Goal: Complete application form: Complete application form

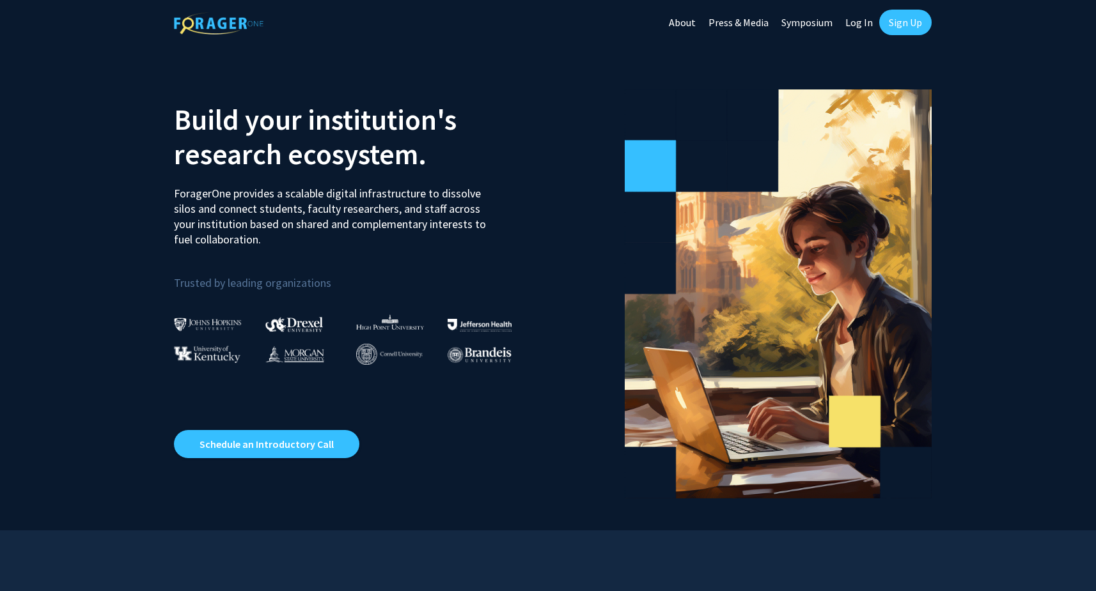
click at [851, 20] on link "Log In" at bounding box center [859, 22] width 40 height 45
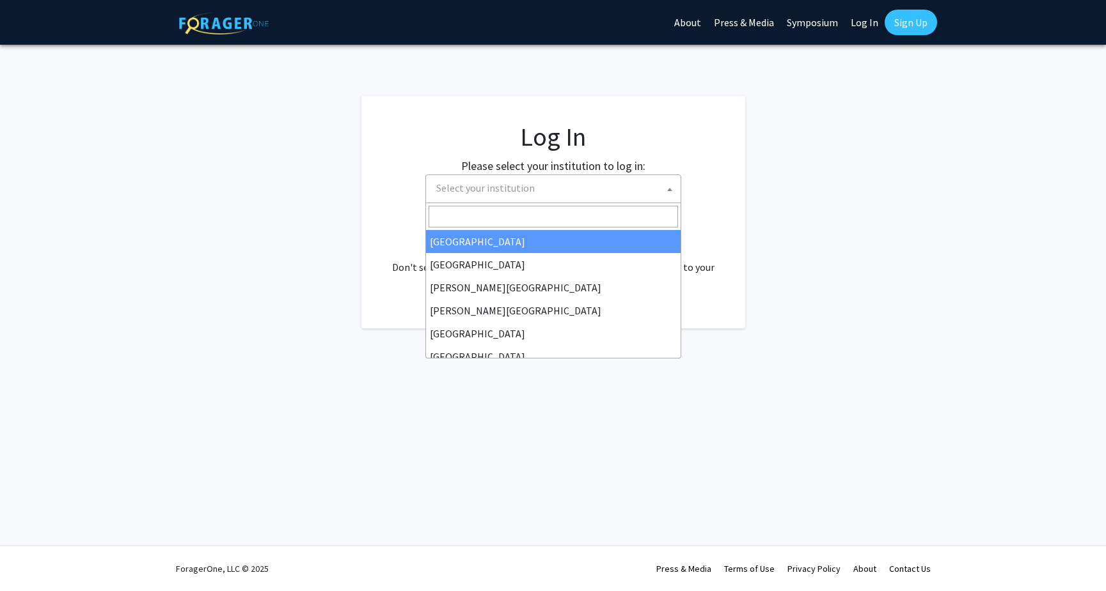
click at [612, 194] on span "Select your institution" at bounding box center [555, 188] width 249 height 26
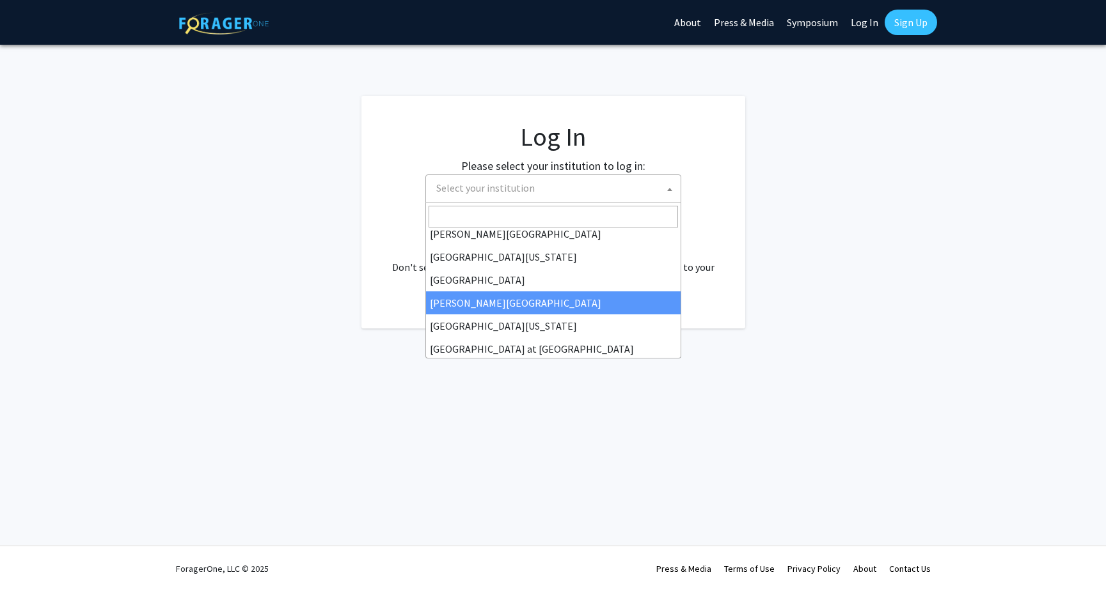
scroll to position [448, 0]
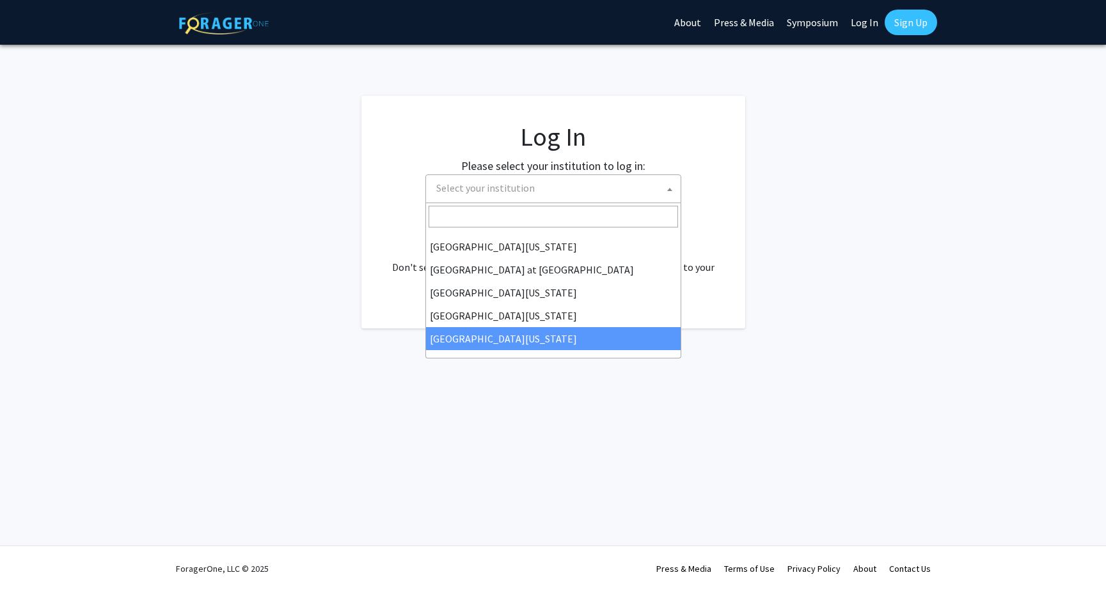
select select "33"
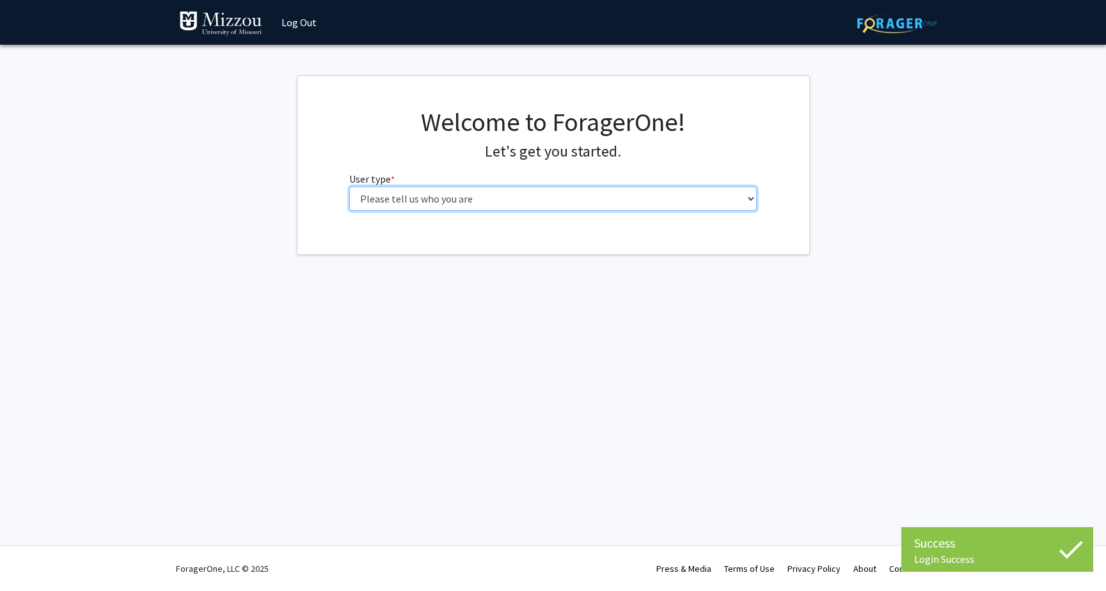
click at [391, 198] on select "Please tell us who you are Undergraduate Student Master's Student Doctoral Cand…" at bounding box center [552, 199] width 407 height 24
select select "5: faculty"
click at [349, 187] on select "Please tell us who you are Undergraduate Student Master's Student Doctoral Cand…" at bounding box center [552, 199] width 407 height 24
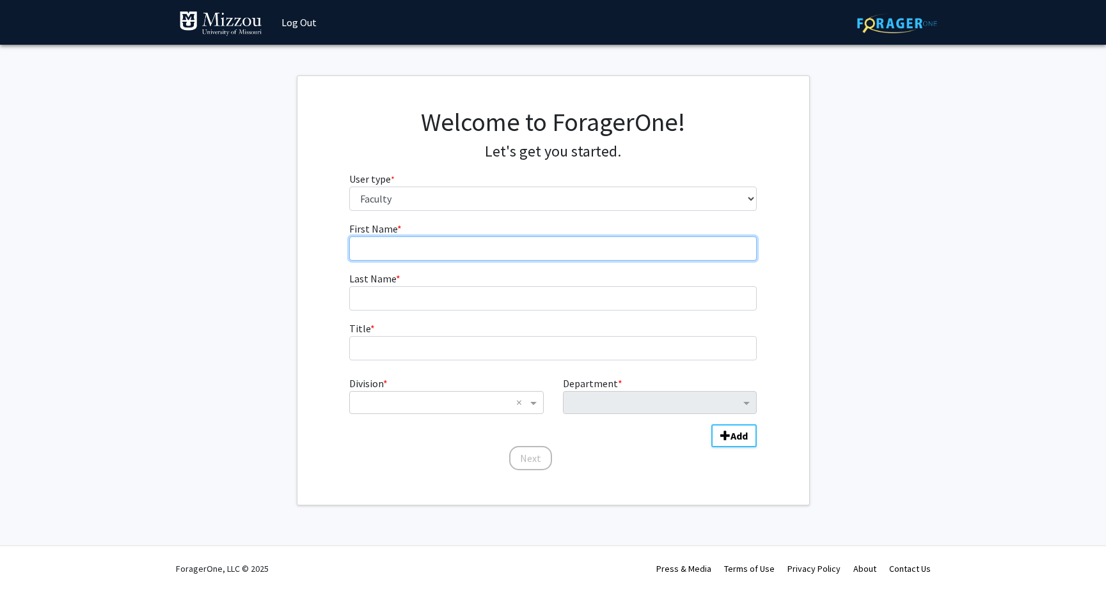
click at [417, 249] on input "First Name * required" at bounding box center [552, 249] width 407 height 24
type input "Tuan"
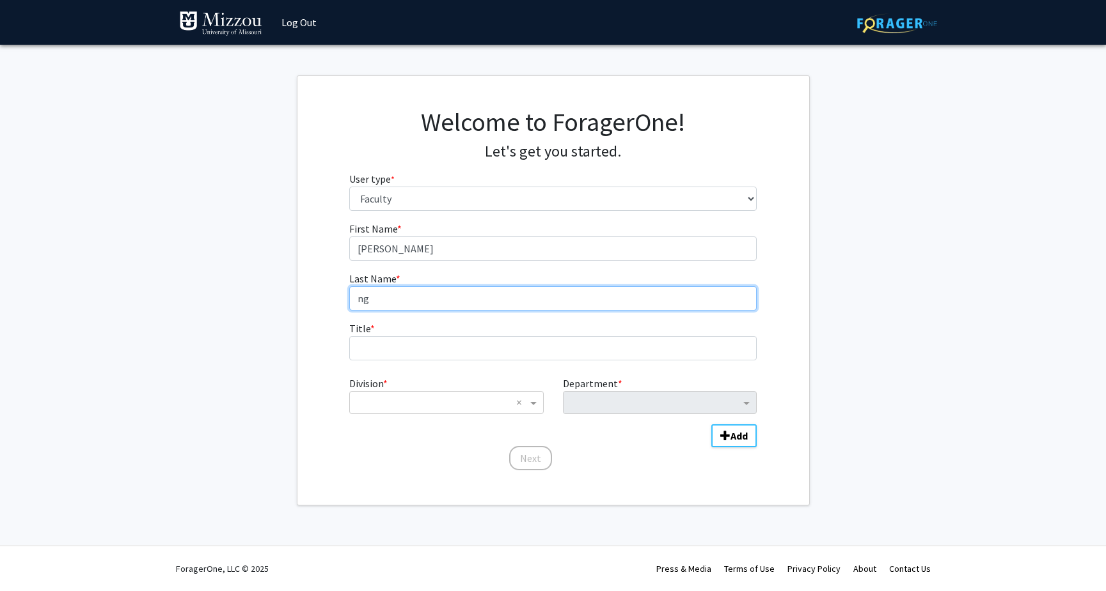
type input "n"
type input "Nguyen"
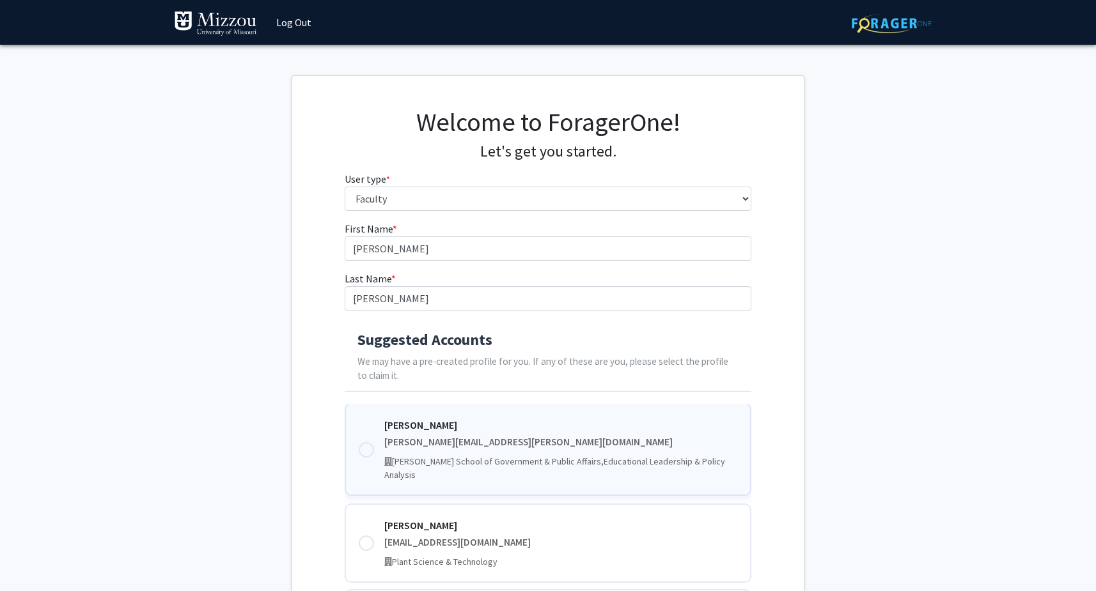
click at [367, 442] on div at bounding box center [366, 449] width 15 height 15
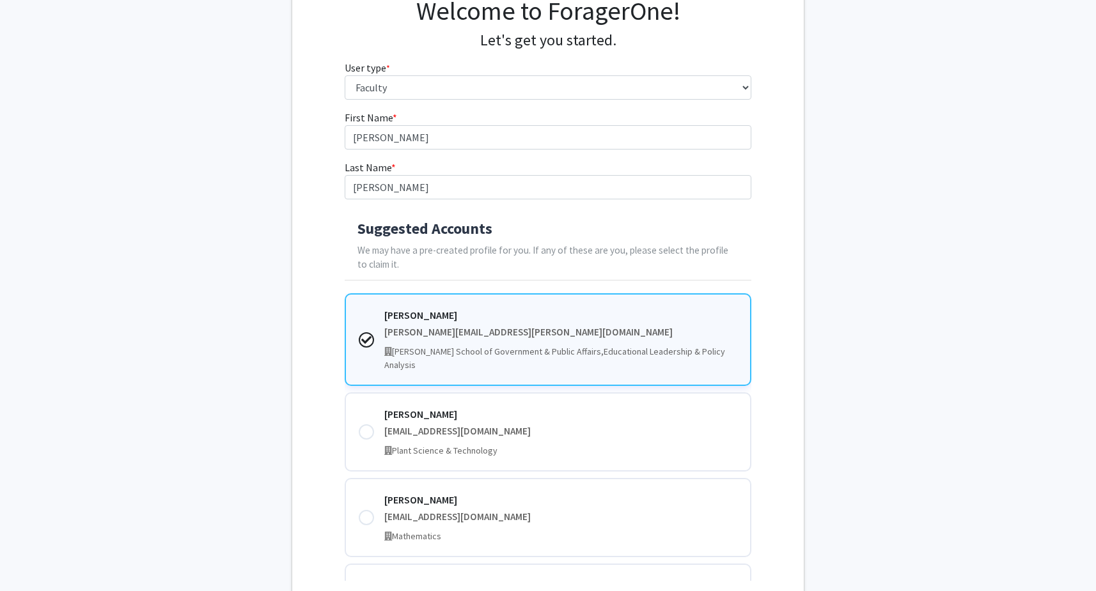
scroll to position [236, 0]
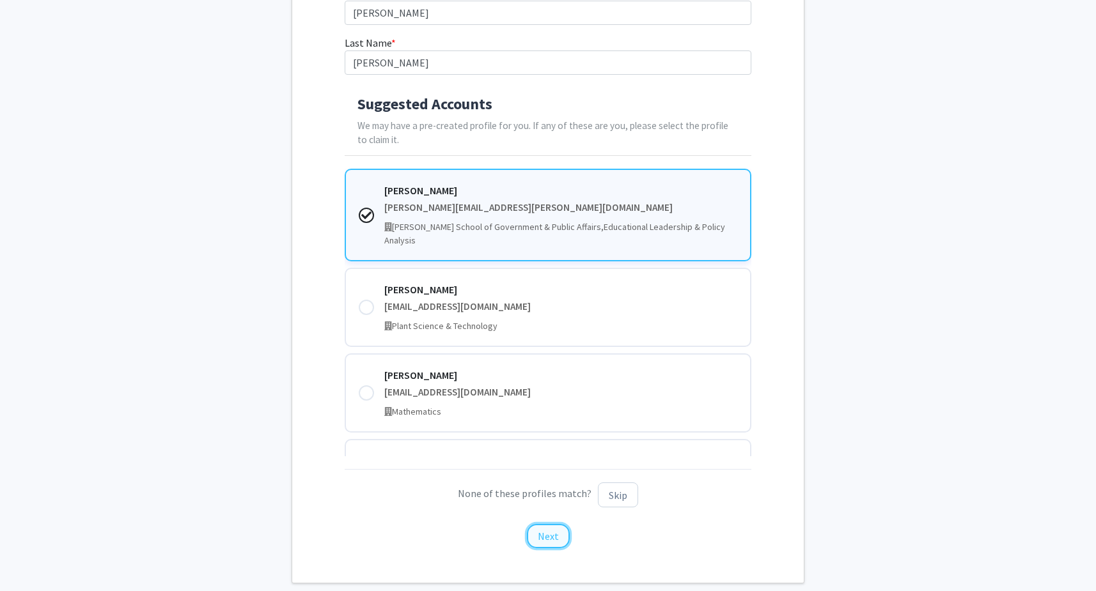
click at [554, 533] on button "Next" at bounding box center [548, 536] width 43 height 24
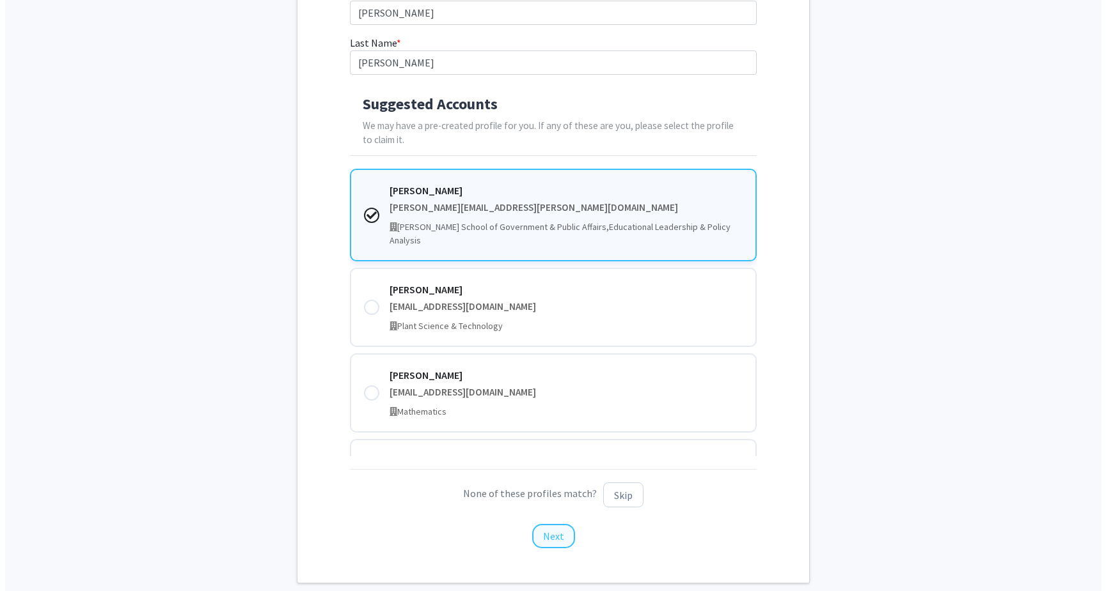
scroll to position [0, 0]
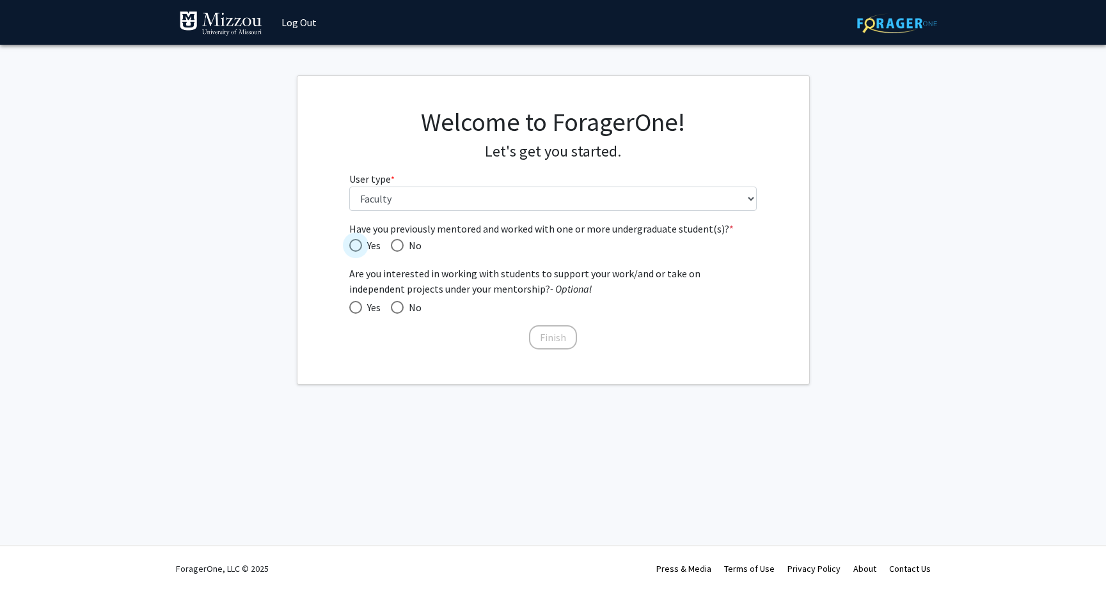
click at [355, 249] on span "Have you previously mentored and worked with one or more undergraduate student(…" at bounding box center [355, 245] width 13 height 13
click at [355, 249] on input "Yes" at bounding box center [355, 245] width 13 height 13
radio input "true"
click at [399, 308] on span at bounding box center [397, 307] width 13 height 13
click at [399, 308] on input "No" at bounding box center [397, 307] width 13 height 13
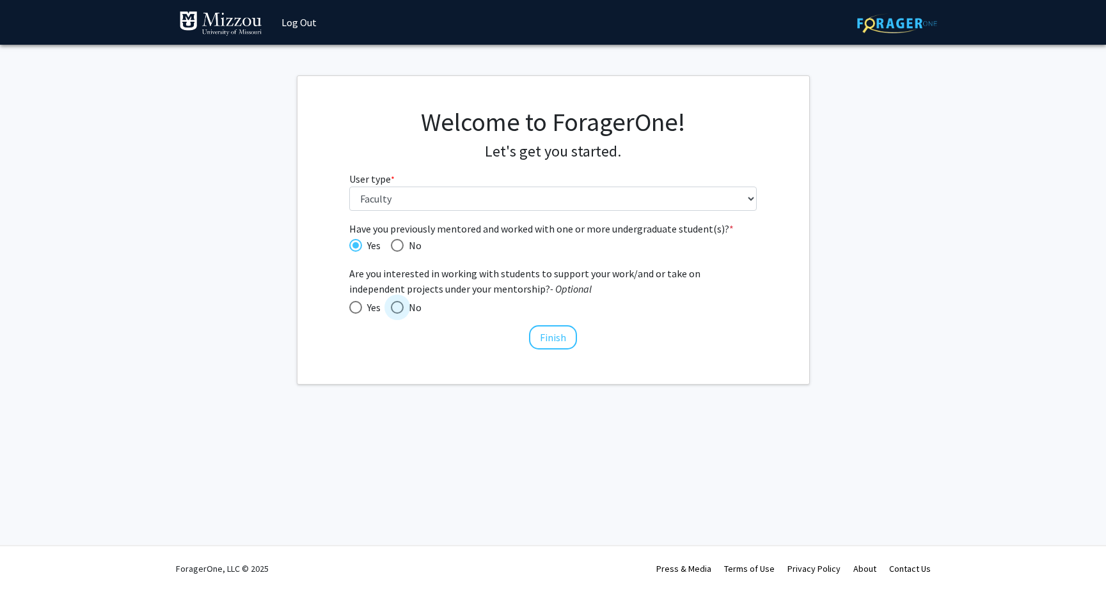
radio input "true"
click at [551, 340] on button "Finish" at bounding box center [553, 337] width 48 height 24
